Goal: Task Accomplishment & Management: Manage account settings

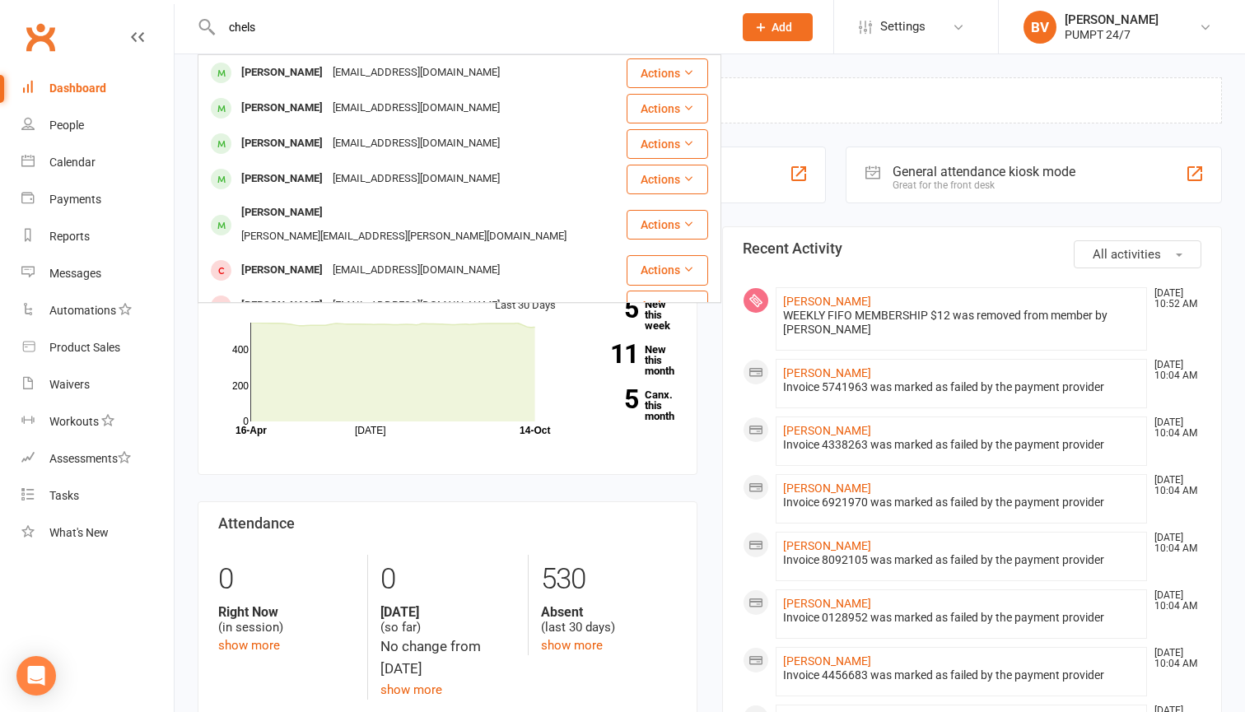
type input "chess"
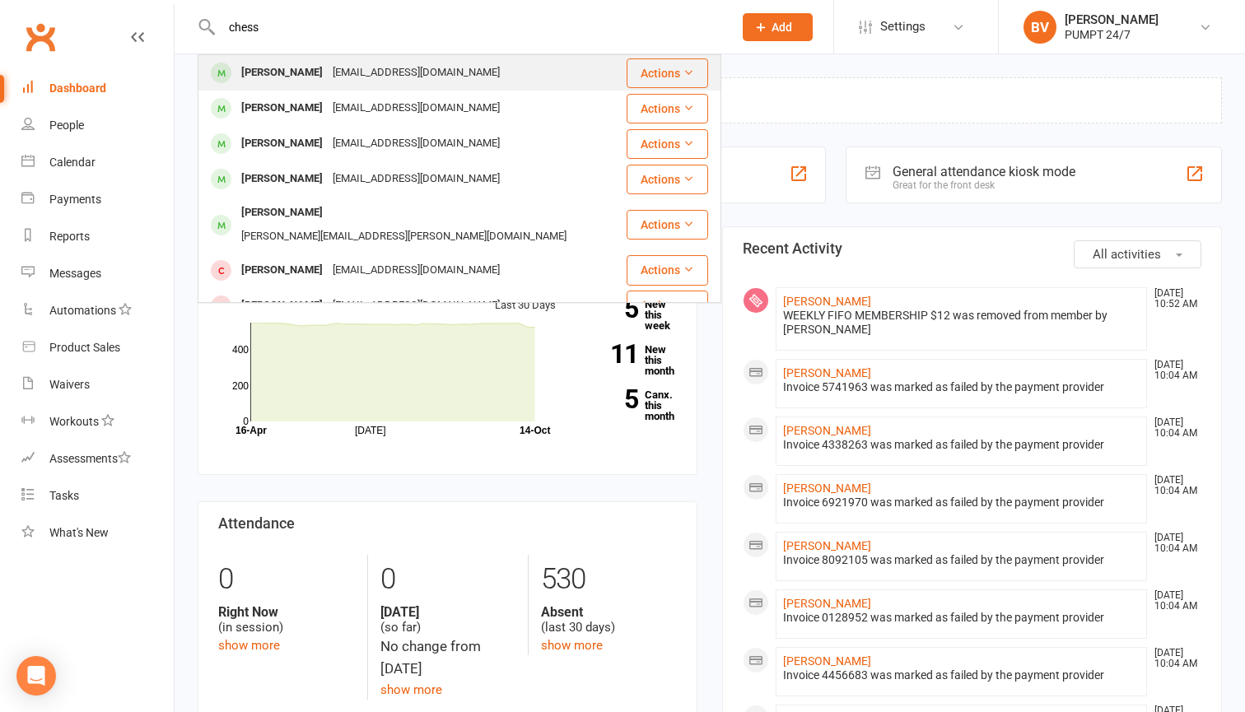
drag, startPoint x: 0, startPoint y: 0, endPoint x: 338, endPoint y: 73, distance: 346.1
click at [338, 73] on div "[EMAIL_ADDRESS][DOMAIN_NAME]" at bounding box center [416, 73] width 177 height 24
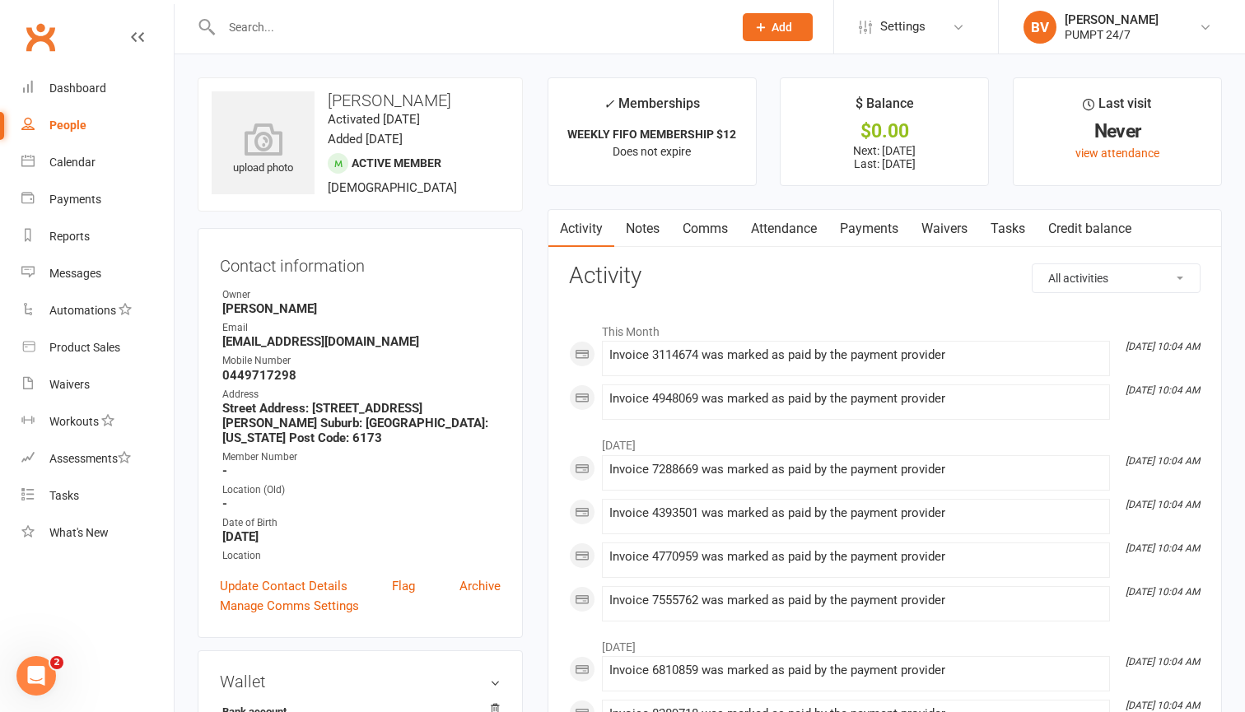
click at [868, 225] on link "Payments" at bounding box center [868, 229] width 81 height 38
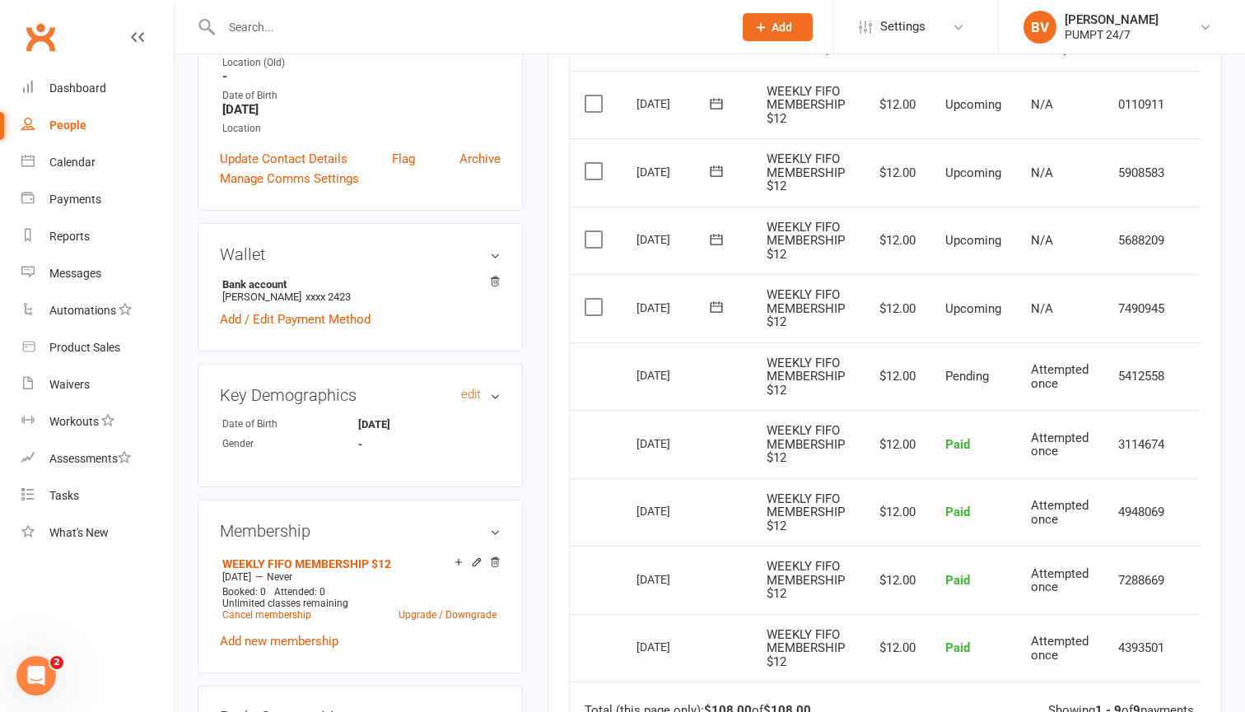
scroll to position [445, 0]
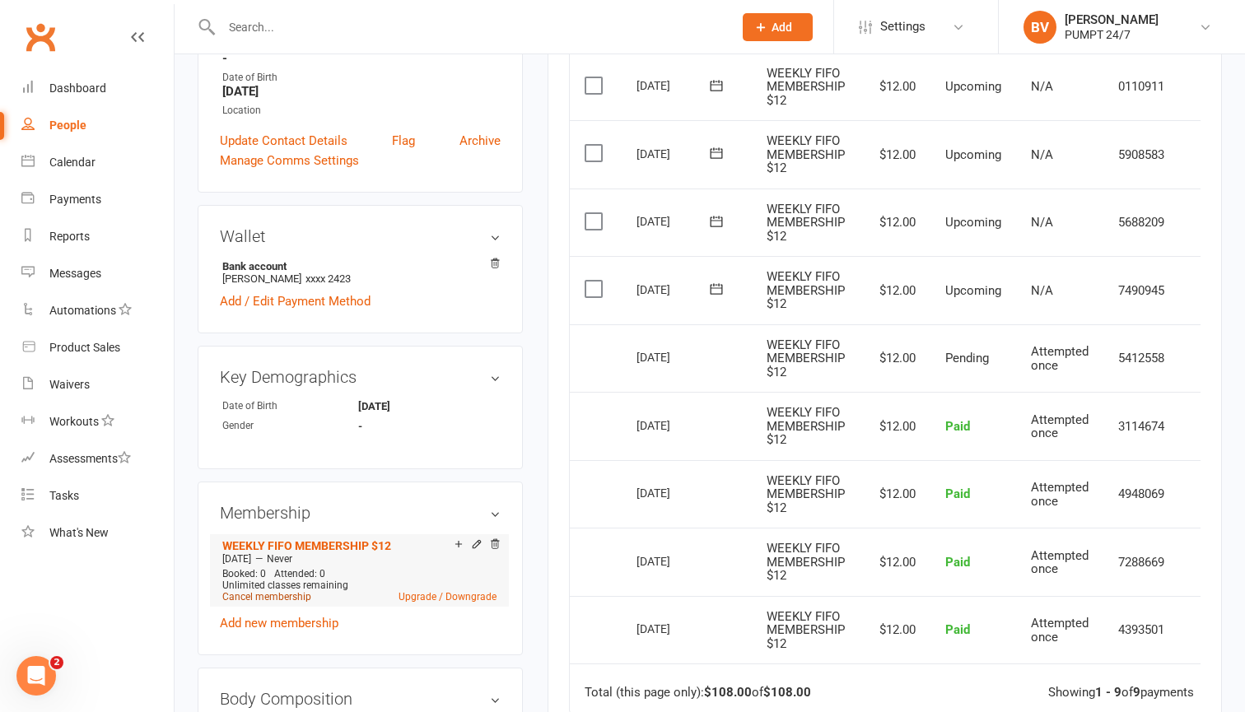
click at [291, 591] on link "Cancel membership" at bounding box center [266, 597] width 89 height 12
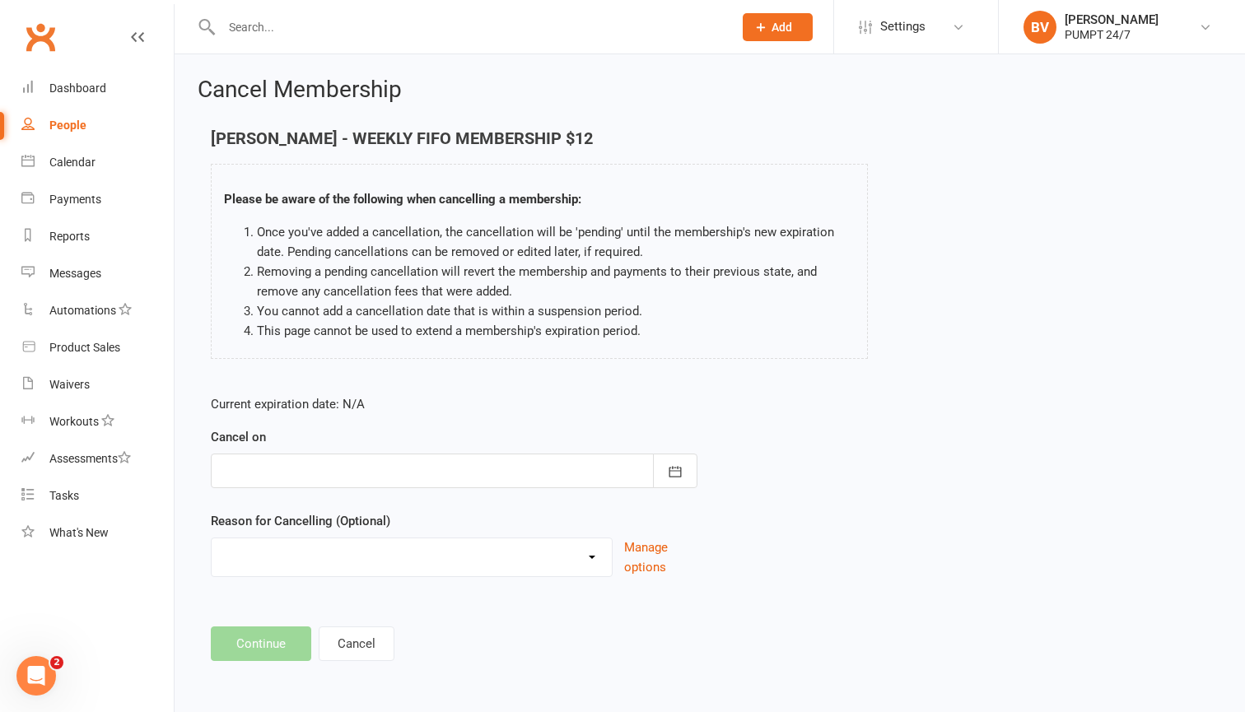
click at [649, 475] on div at bounding box center [454, 471] width 486 height 35
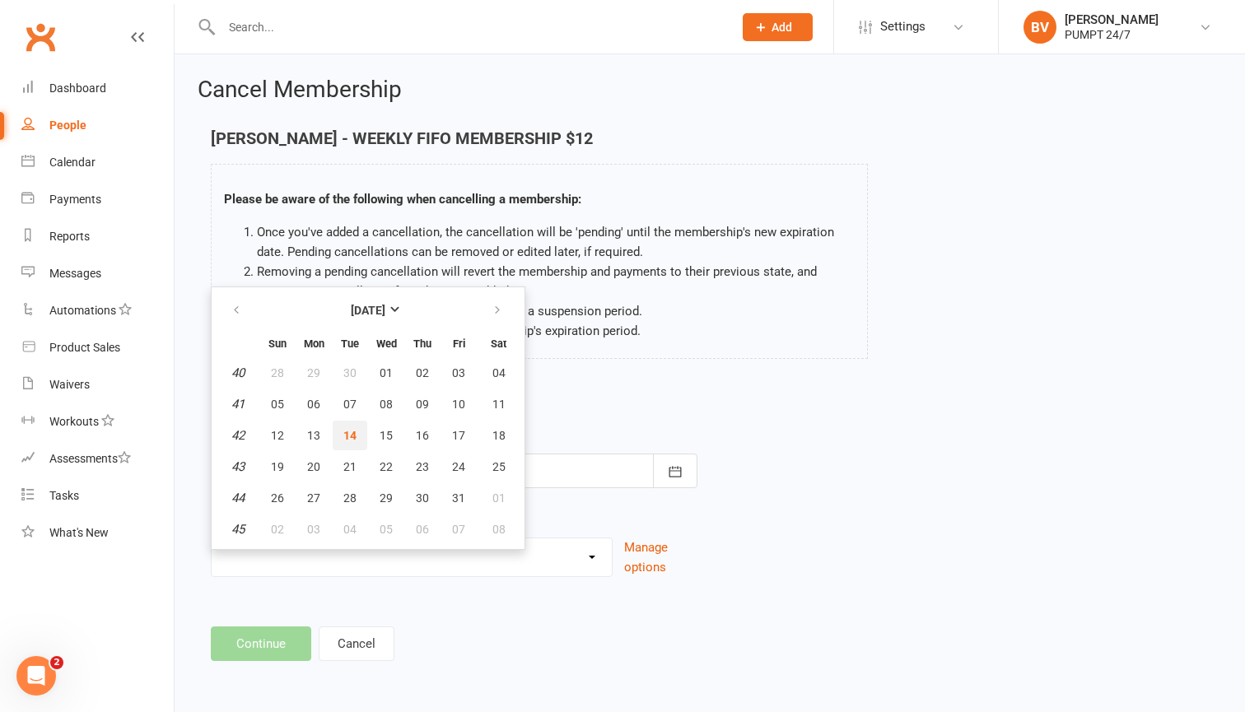
click at [356, 435] on button "14" at bounding box center [350, 436] width 35 height 30
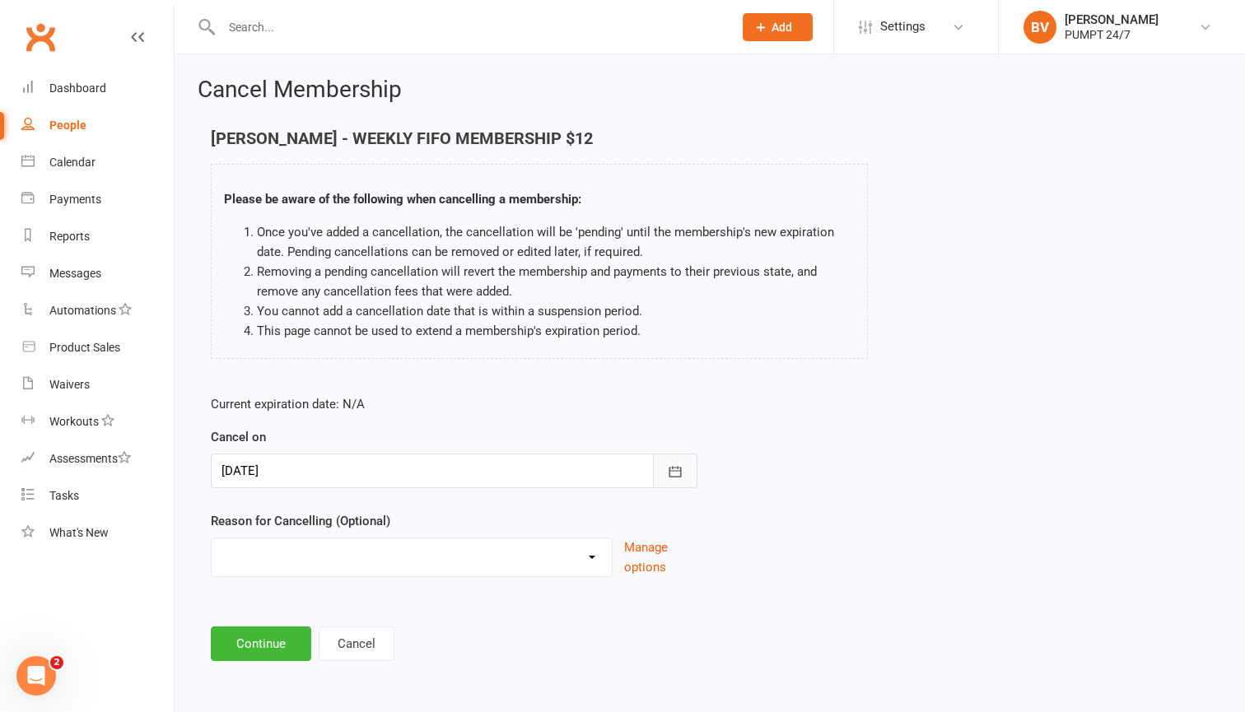
click at [669, 477] on icon "button" at bounding box center [675, 471] width 16 height 16
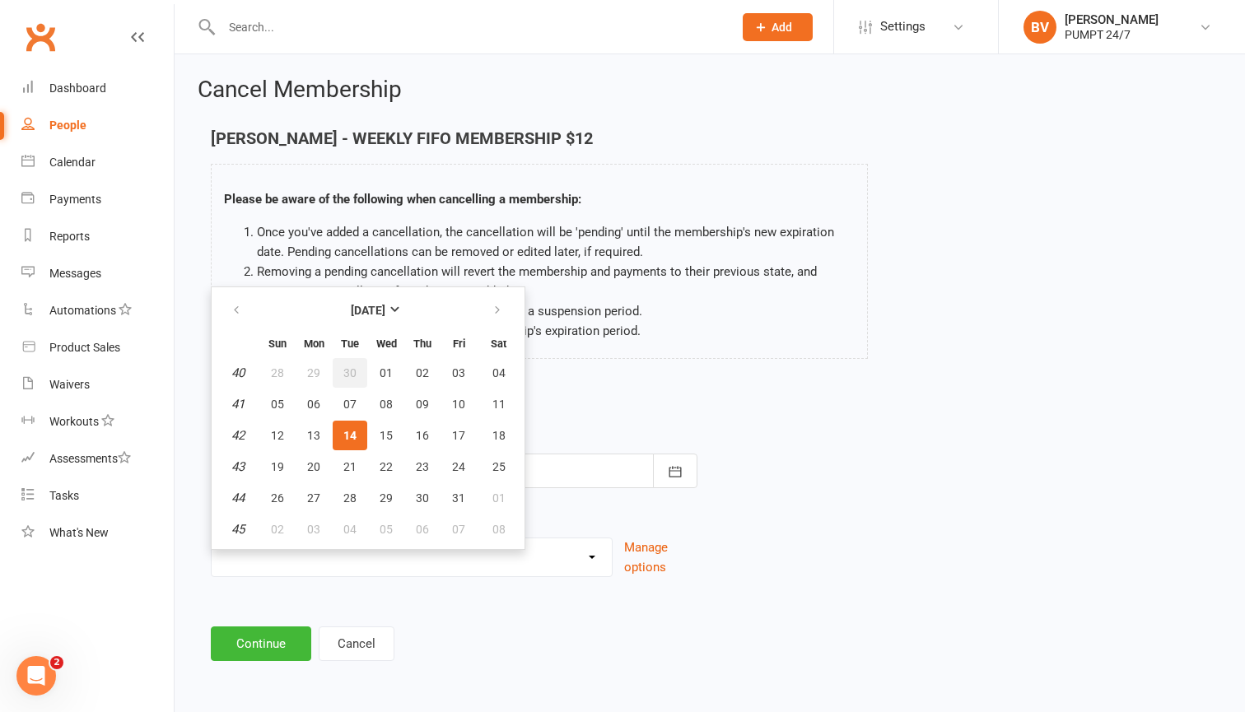
click at [356, 376] on button "30" at bounding box center [350, 373] width 35 height 30
type input "[DATE]"
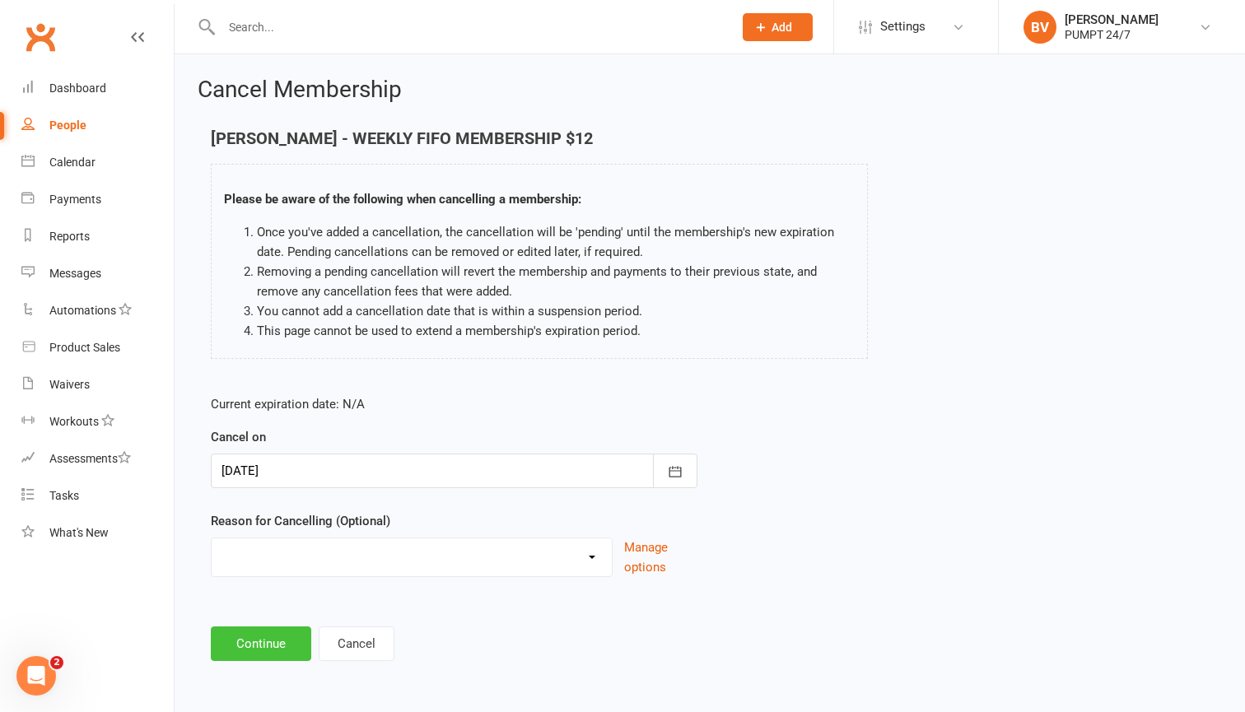
click at [284, 640] on button "Continue" at bounding box center [261, 643] width 100 height 35
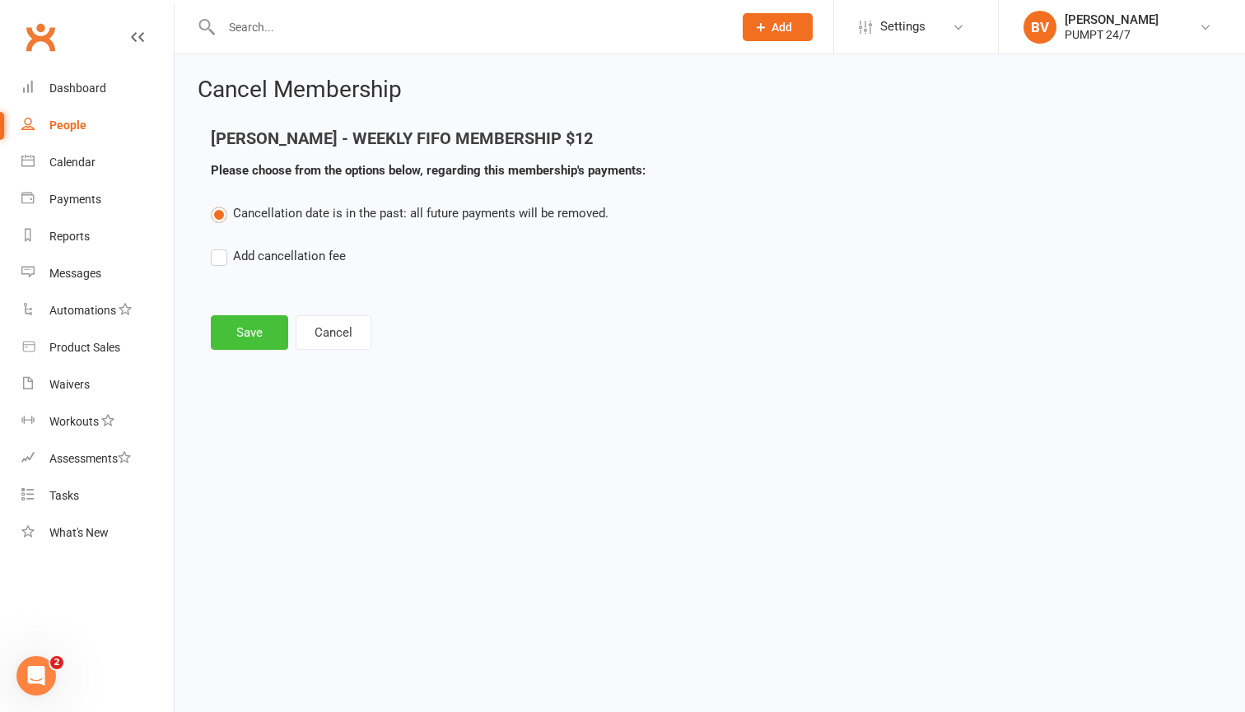
click at [257, 337] on button "Save" at bounding box center [249, 332] width 77 height 35
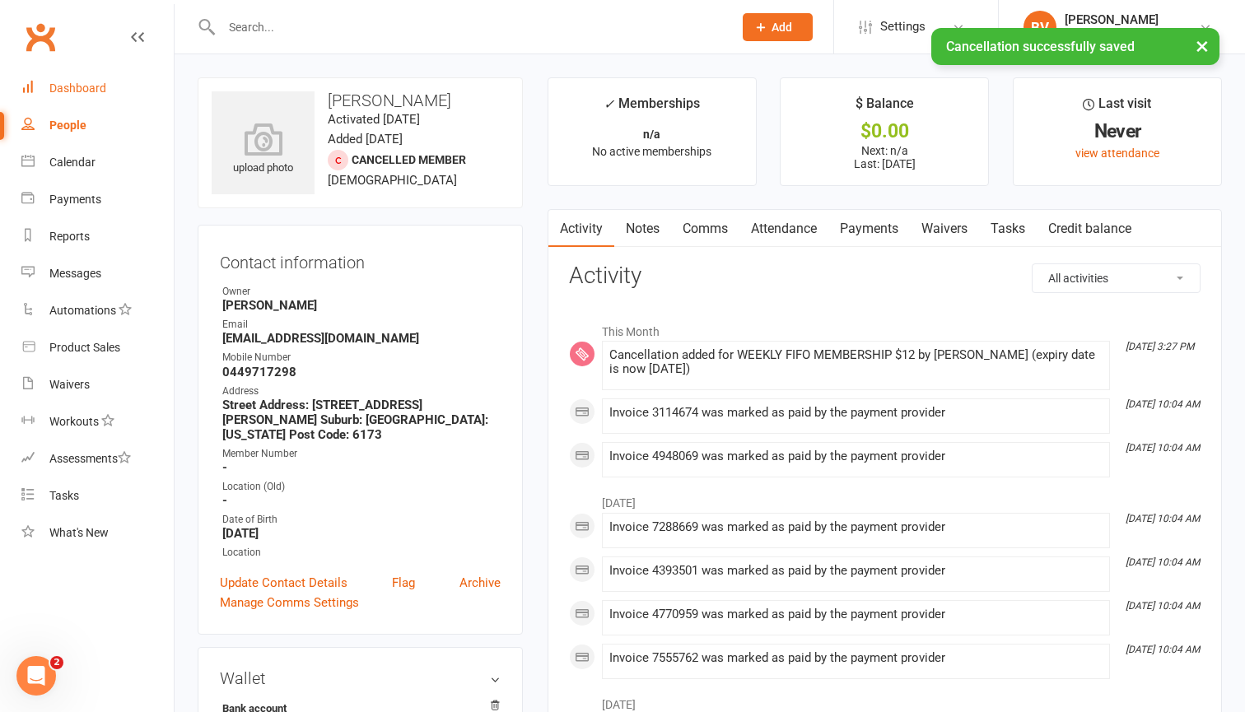
click at [91, 86] on div "Dashboard" at bounding box center [77, 87] width 57 height 13
